Goal: Communication & Community: Ask a question

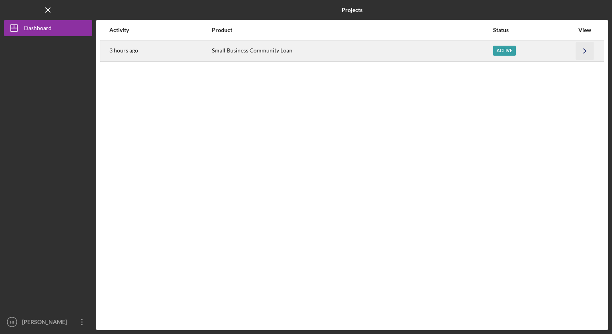
click at [585, 48] on icon "Icon/Navigate" at bounding box center [585, 51] width 18 height 18
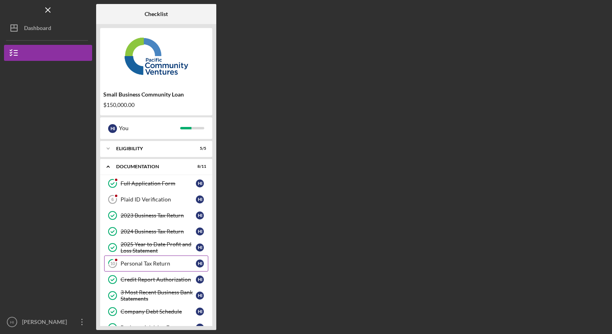
click at [153, 263] on div "Personal Tax Return" at bounding box center [158, 263] width 75 height 6
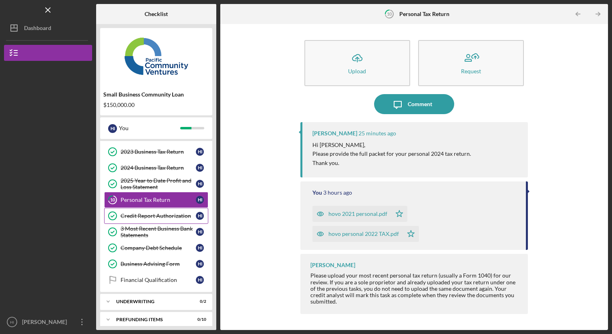
scroll to position [67, 0]
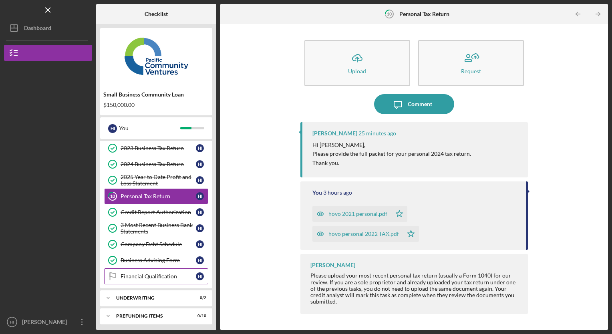
click at [163, 277] on link "Financial Qualification Financial Qualification H I" at bounding box center [156, 276] width 104 height 16
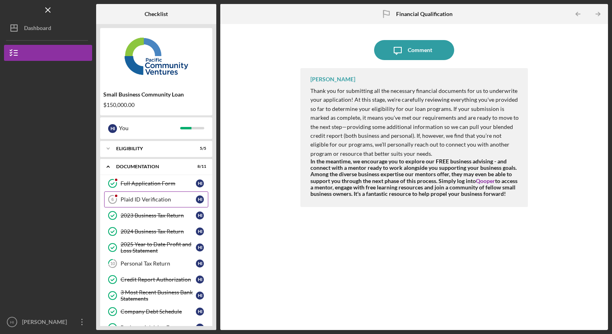
click at [143, 199] on div "Plaid ID Verification" at bounding box center [158, 199] width 75 height 6
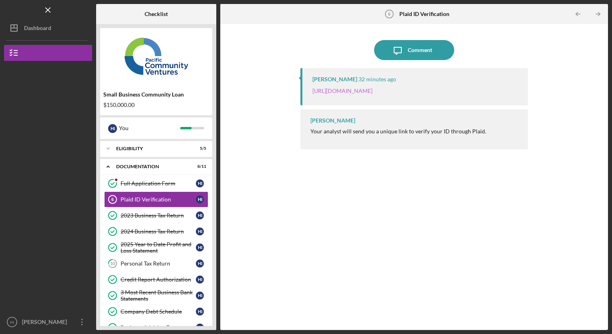
click at [372, 92] on link "[URL][DOMAIN_NAME]" at bounding box center [342, 90] width 60 height 7
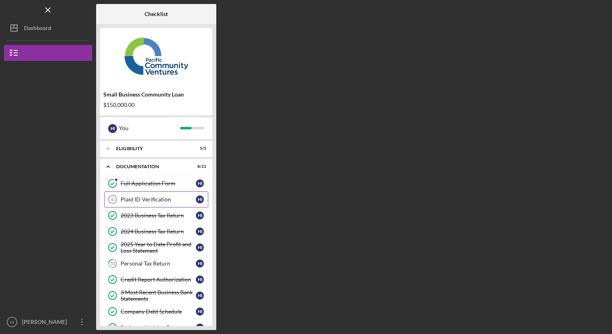
click at [146, 201] on div "Plaid ID Verification" at bounding box center [158, 199] width 75 height 6
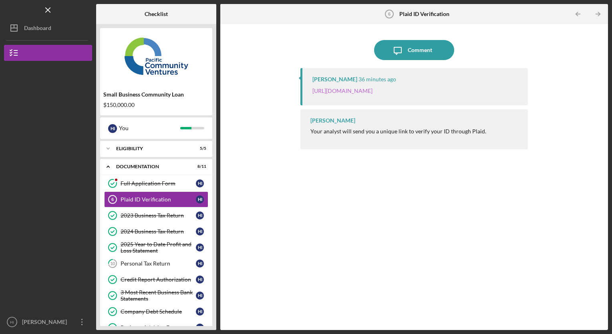
click at [368, 94] on link "[URL][DOMAIN_NAME]" at bounding box center [342, 90] width 60 height 7
click at [422, 47] on div "Comment" at bounding box center [420, 50] width 24 height 20
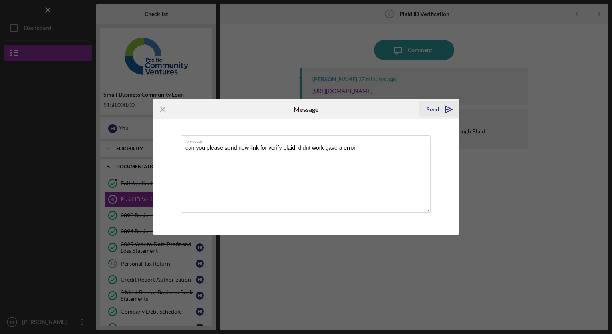
type textarea "can you please send new link for verify plaid, didnt work gave a error"
click at [435, 107] on div "Send" at bounding box center [432, 109] width 12 height 16
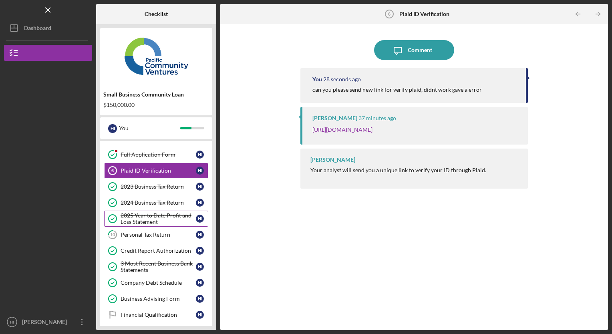
scroll to position [29, 0]
click at [155, 237] on link "10 Personal Tax Return H I" at bounding box center [156, 235] width 104 height 16
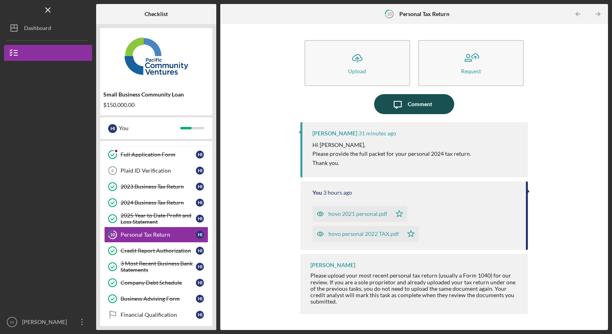
click at [424, 107] on div "Comment" at bounding box center [420, 104] width 24 height 20
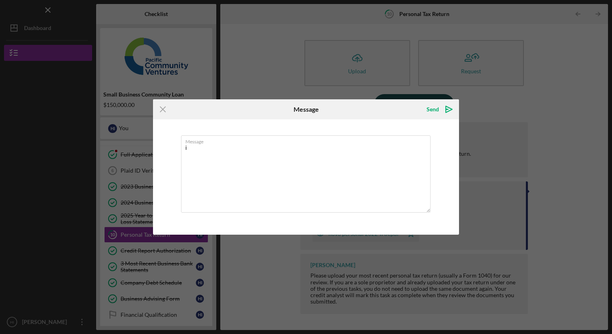
type textarea "i"
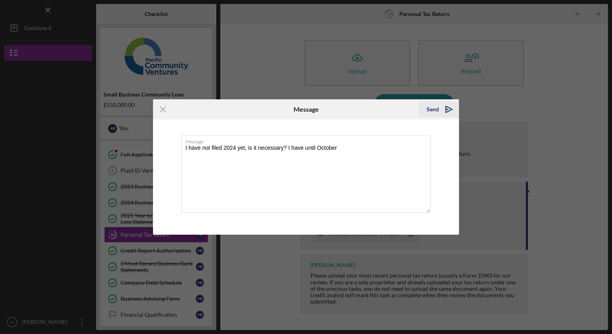
type textarea "I have not filed 2024 yet, is it necessary? I have until October"
click at [439, 112] on icon "Icon/icon-invite-send" at bounding box center [449, 109] width 20 height 20
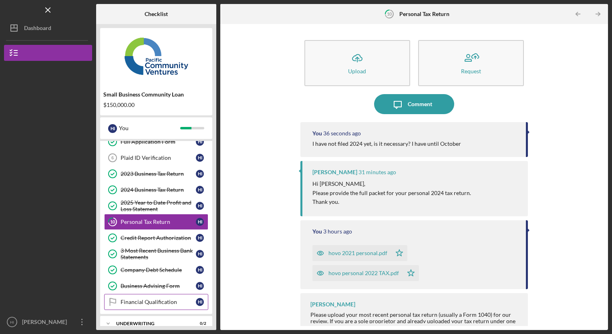
scroll to position [67, 0]
